Goal: Task Accomplishment & Management: Use online tool/utility

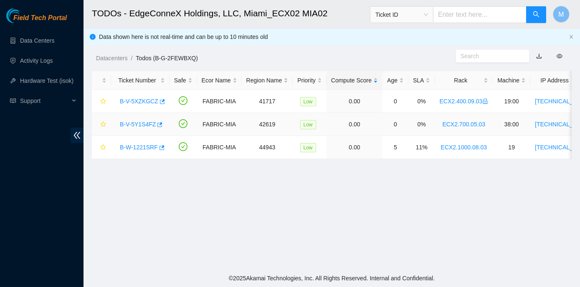
click at [140, 125] on link "B-V-5Y1S4FZ" at bounding box center [138, 124] width 36 height 7
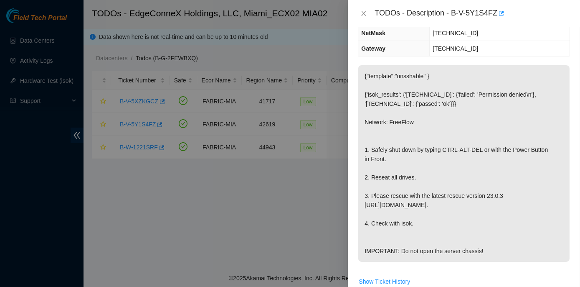
scroll to position [114, 0]
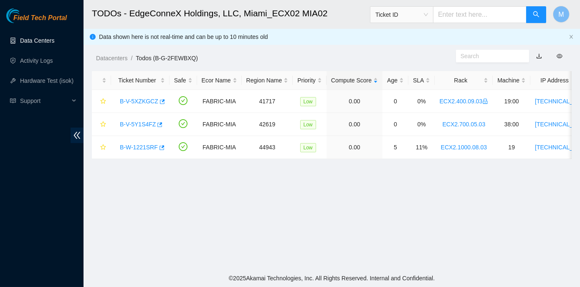
click at [41, 39] on link "Data Centers" at bounding box center [37, 40] width 34 height 7
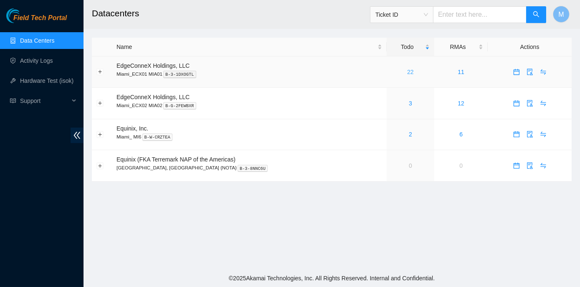
click at [407, 69] on link "22" at bounding box center [410, 72] width 7 height 7
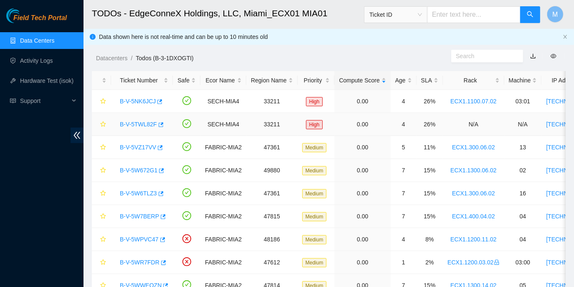
click at [143, 122] on link "B-V-5TWL82F" at bounding box center [138, 124] width 37 height 7
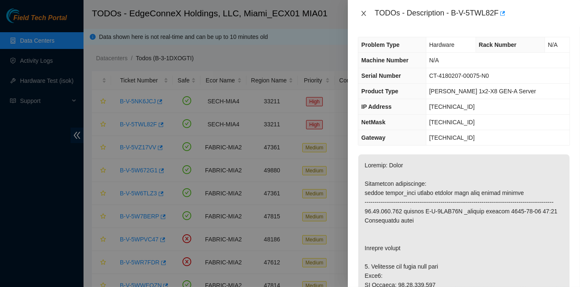
click at [362, 14] on icon "close" at bounding box center [364, 13] width 7 height 7
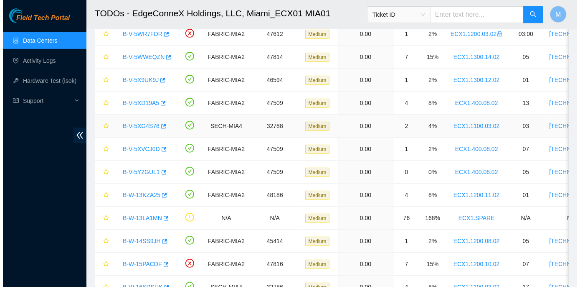
scroll to position [266, 0]
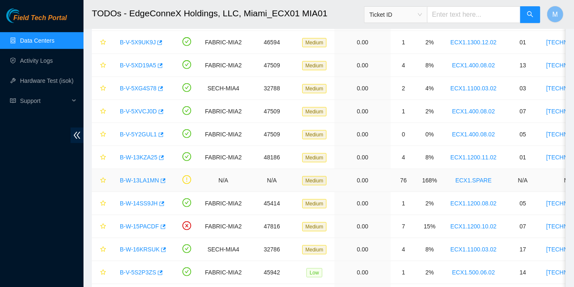
click at [146, 178] on link "B-W-13LA1MN" at bounding box center [139, 180] width 39 height 7
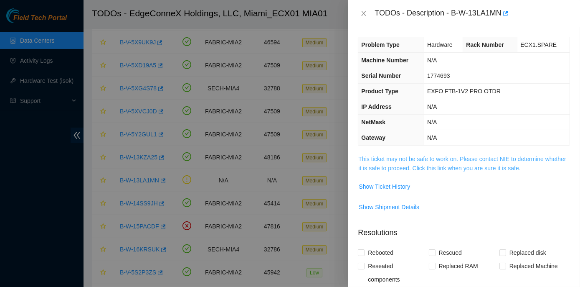
click at [407, 158] on link "This ticket may not be safe to work on. Please contact NIE to determine whether…" at bounding box center [462, 163] width 208 height 16
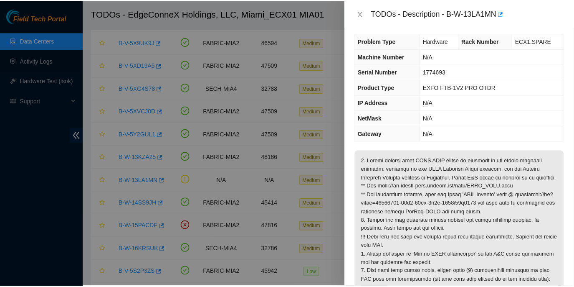
scroll to position [0, 0]
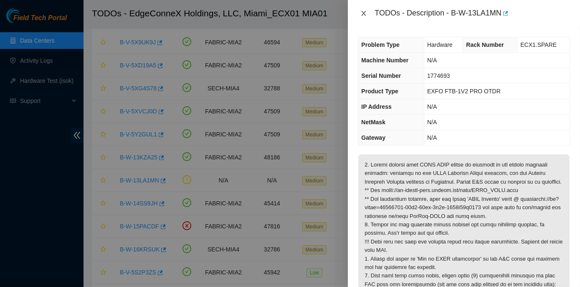
click at [362, 13] on icon "close" at bounding box center [364, 13] width 7 height 7
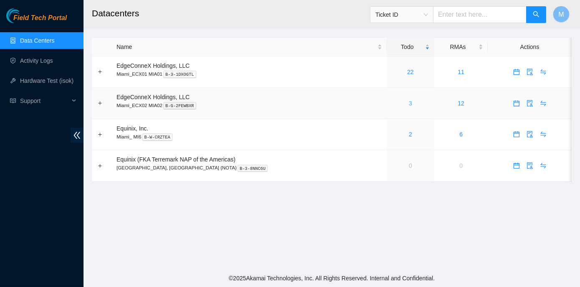
click at [409, 101] on link "3" at bounding box center [410, 103] width 3 height 7
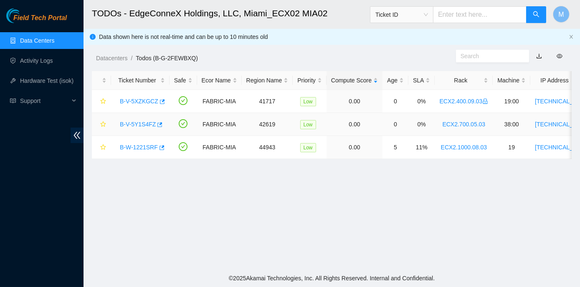
click at [138, 124] on link "B-V-5Y1S4FZ" at bounding box center [138, 124] width 36 height 7
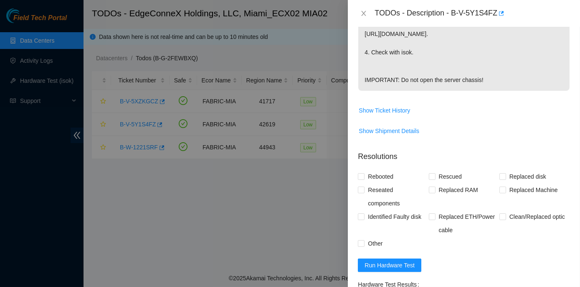
scroll to position [342, 0]
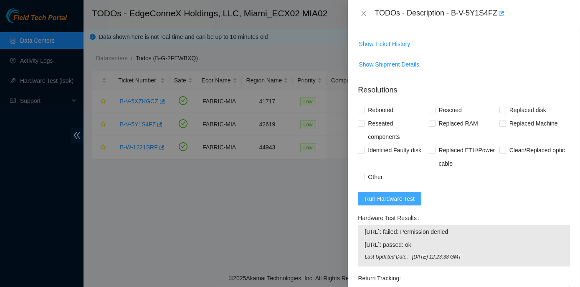
click at [397, 203] on span "Run Hardware Test" at bounding box center [390, 198] width 50 height 9
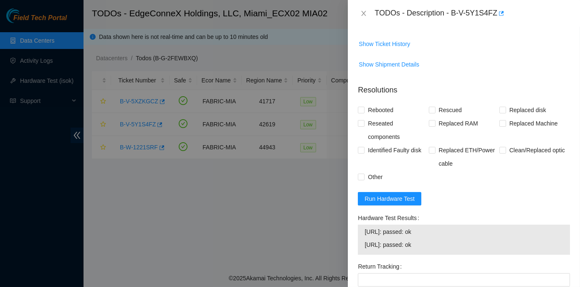
drag, startPoint x: 358, startPoint y: 223, endPoint x: 434, endPoint y: 244, distance: 79.4
click at [434, 244] on div "Hardware Test Results 104.94.101.210: passed: ok 104.94.101.211: passed: ok" at bounding box center [464, 235] width 219 height 48
copy div "Hardware Test Results 104.94.101.210: passed: ok"
click at [366, 10] on icon "close" at bounding box center [364, 13] width 7 height 7
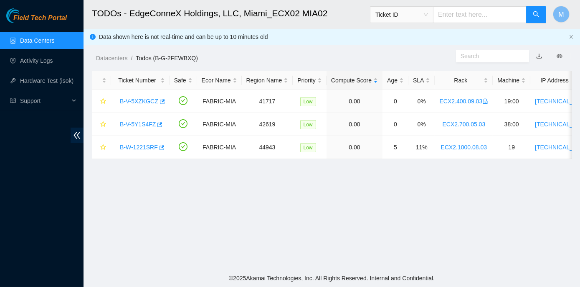
scroll to position [262, 0]
